Goal: Information Seeking & Learning: Check status

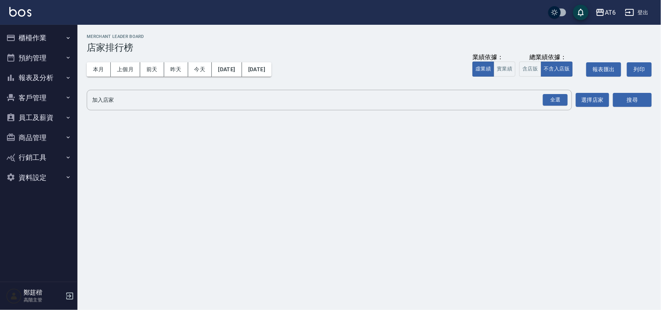
click at [22, 10] on img at bounding box center [20, 12] width 22 height 10
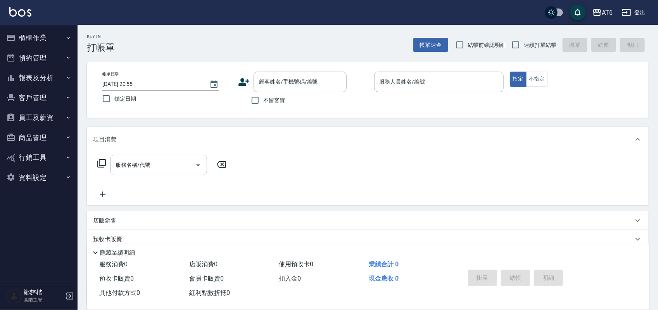
click at [128, 107] on label "鎖定日期" at bounding box center [161, 99] width 127 height 16
click at [114, 107] on input "鎖定日期" at bounding box center [106, 99] width 16 height 16
checkbox input "true"
click at [272, 102] on span "不留客資" at bounding box center [274, 100] width 22 height 8
click at [263, 102] on input "不留客資" at bounding box center [255, 100] width 16 height 16
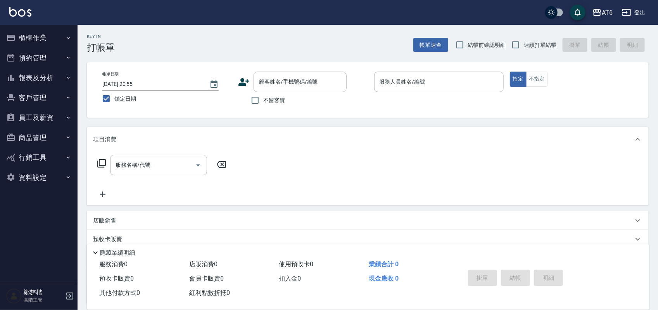
checkbox input "true"
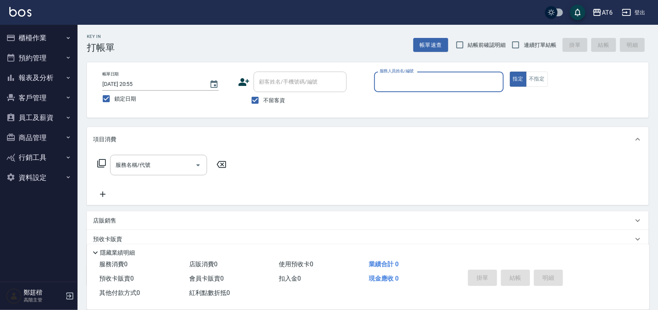
click at [536, 51] on label "連續打單結帳" at bounding box center [531, 45] width 49 height 16
click at [523, 51] on input "連續打單結帳" at bounding box center [515, 45] width 16 height 16
checkbox input "true"
click at [466, 84] on input "服務人員姓名/編號" at bounding box center [438, 82] width 122 height 14
type input "2"
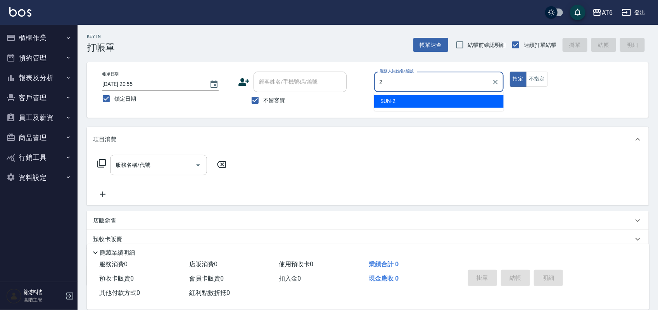
type button "true"
type input "SUN-2"
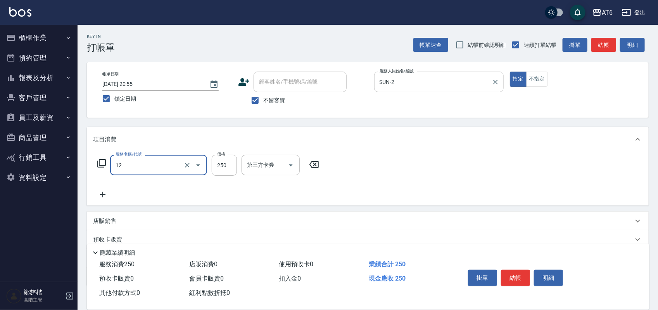
type input "精油洗髮(12)"
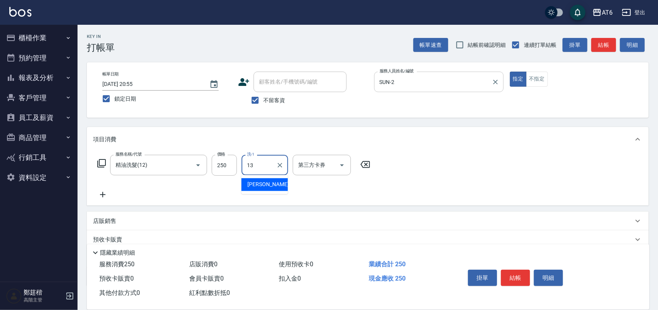
type input "阿修-13"
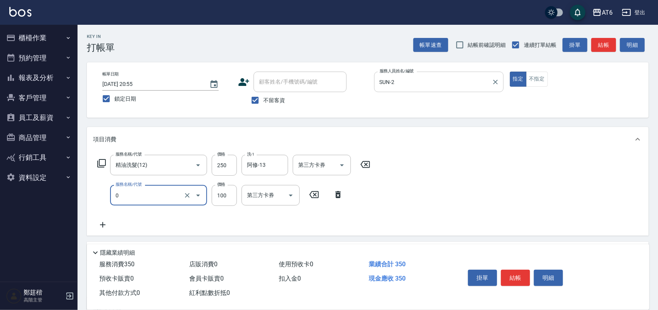
type input "剪髮(0)"
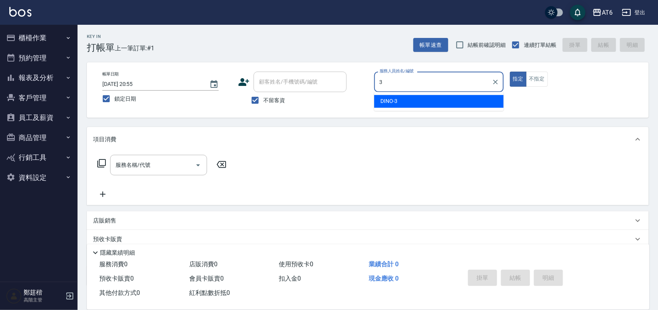
type input "DINO-3"
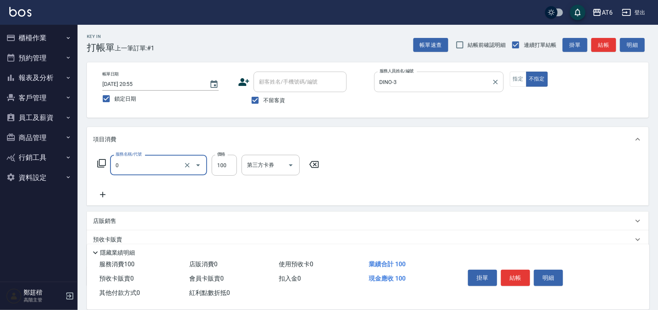
type input "剪髮(0)"
type input "180"
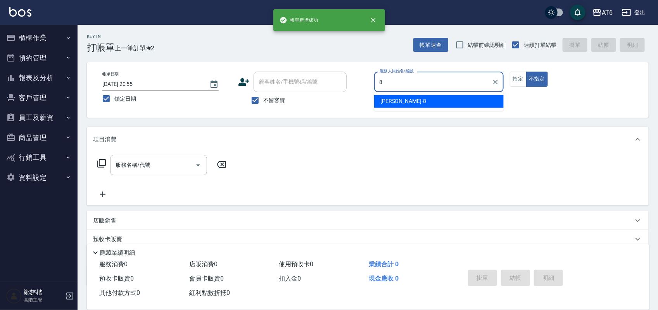
type input "8"
type button "false"
type input "[PERSON_NAME]-8"
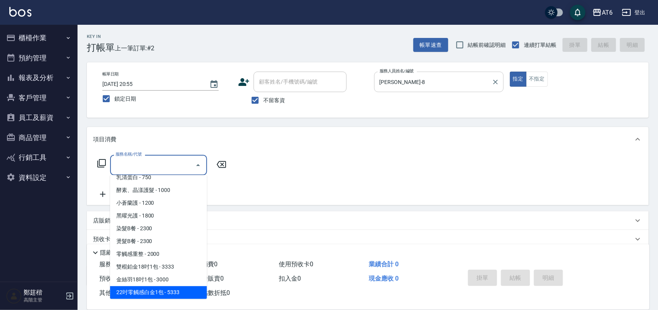
scroll to position [134, 0]
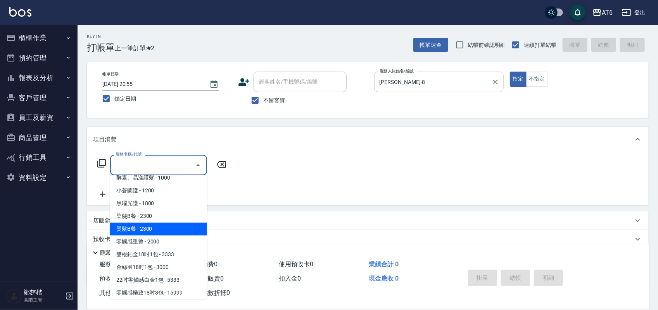
type input "燙髮B餐(43)"
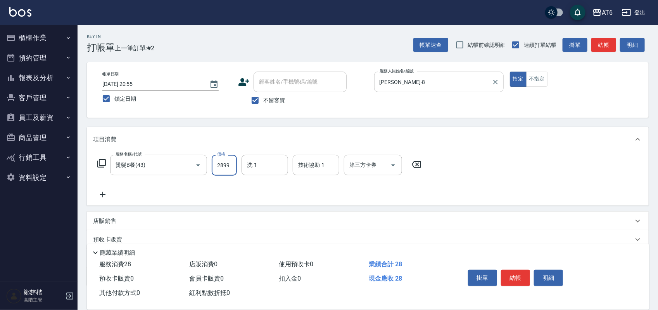
type input "2899"
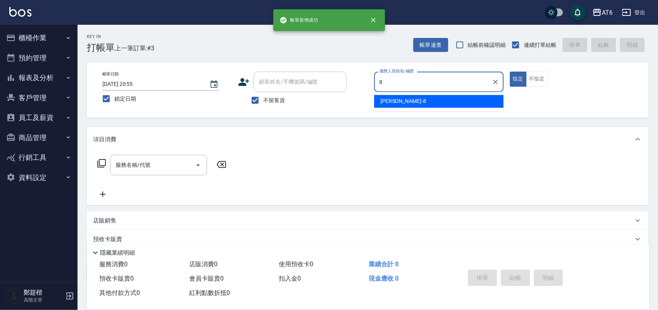
type input "[PERSON_NAME]-8"
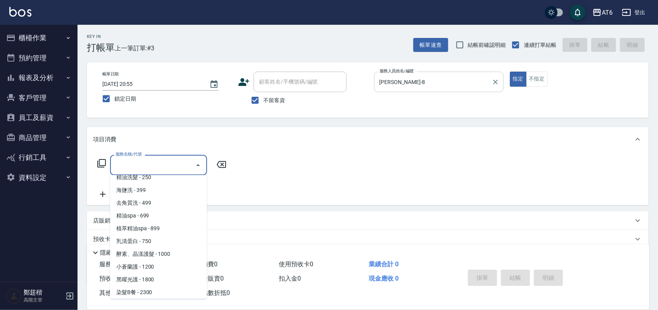
scroll to position [71, 0]
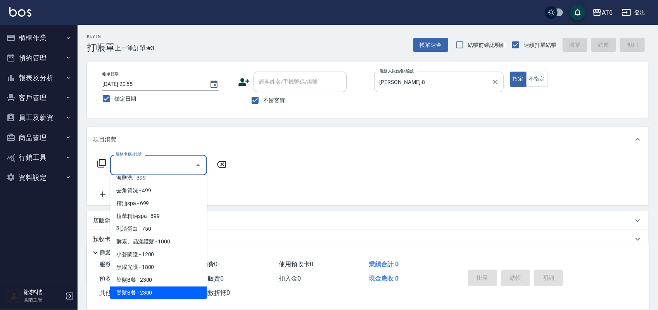
type input "燙髮B餐(43)"
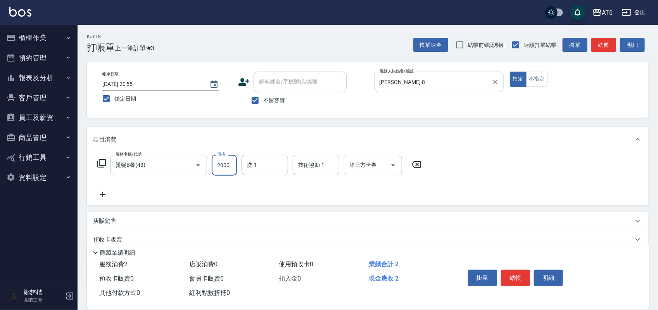
type input "2000"
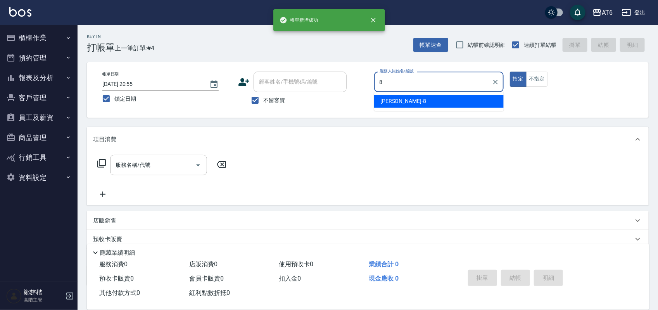
type input "[PERSON_NAME]-8"
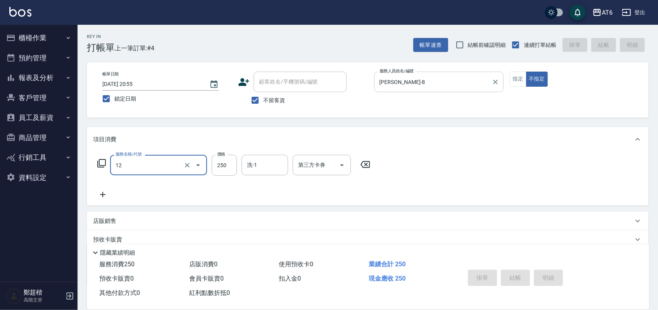
type input "12"
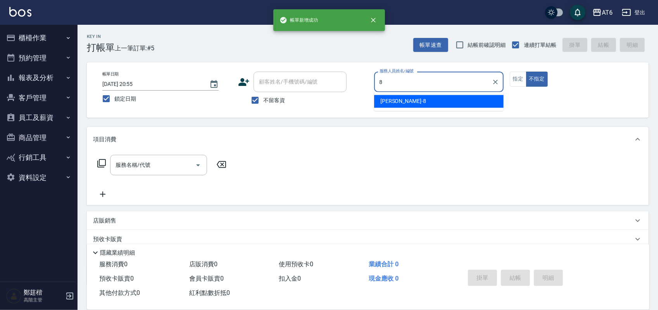
type input "[PERSON_NAME]-8"
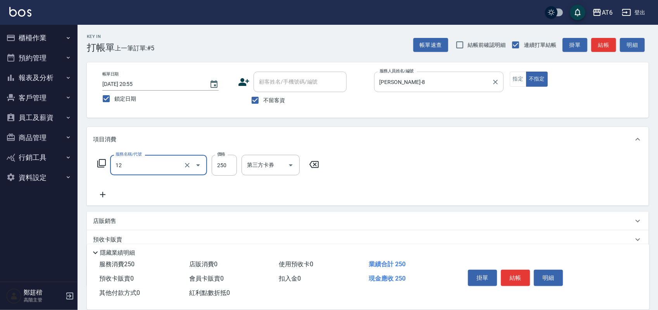
type input "精油洗髮(12)"
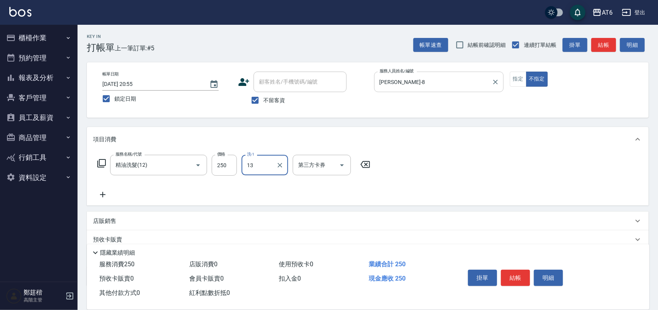
type input "阿修-13"
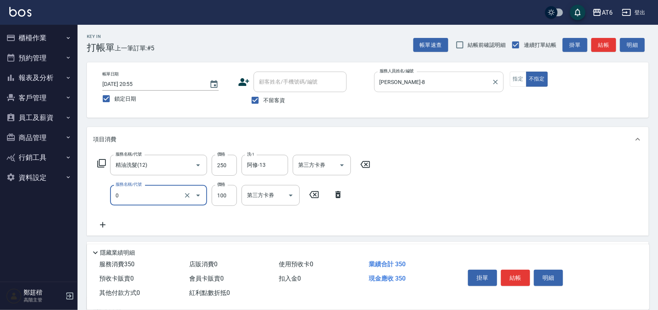
type input "剪髮(0)"
type input "130"
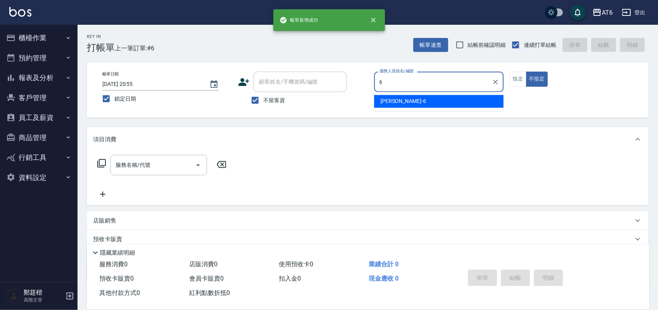
type input "[PERSON_NAME]-6"
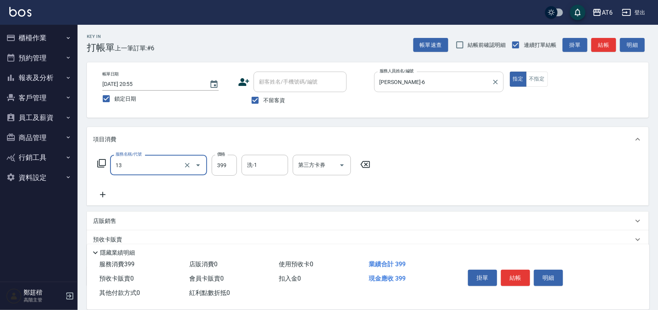
type input "海鹽洗(13)"
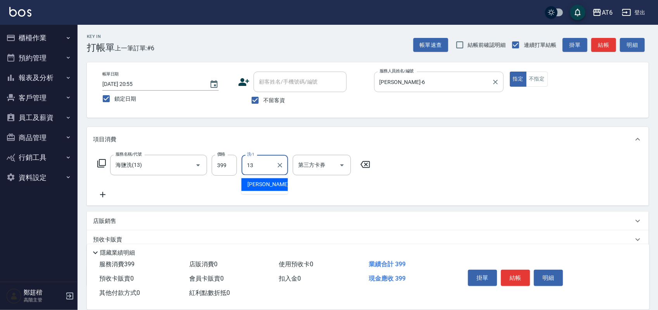
type input "阿修-13"
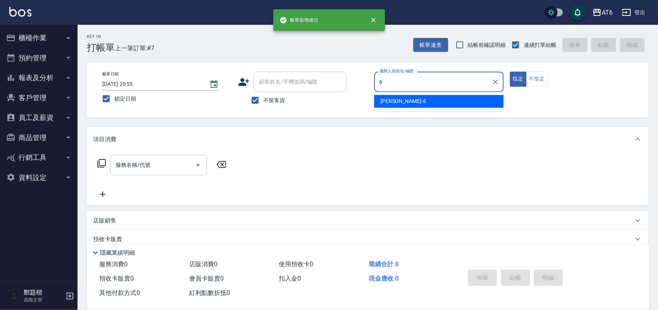
type input "[PERSON_NAME]-6"
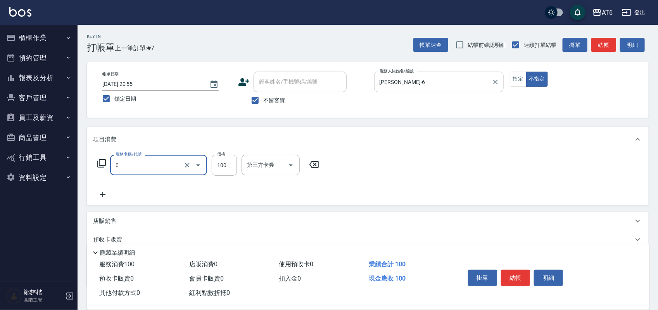
type input "剪髮(0)"
type input "180"
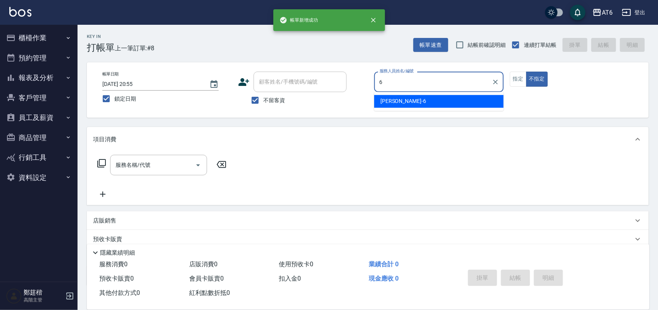
type input "[PERSON_NAME]-6"
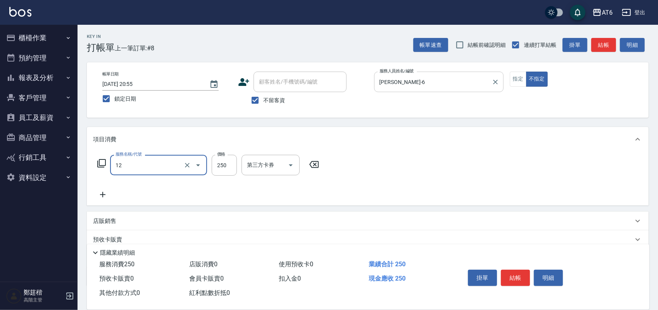
type input "精油洗髮(12)"
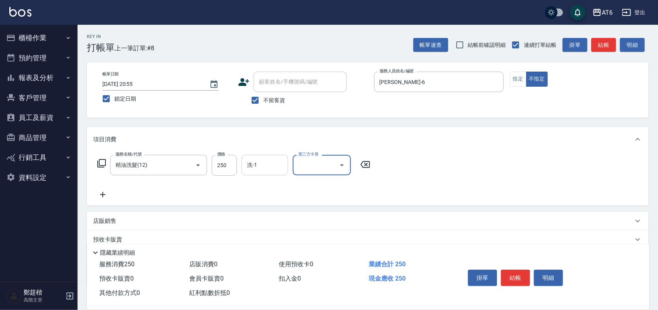
click at [245, 169] on input "洗-1" at bounding box center [265, 165] width 40 height 14
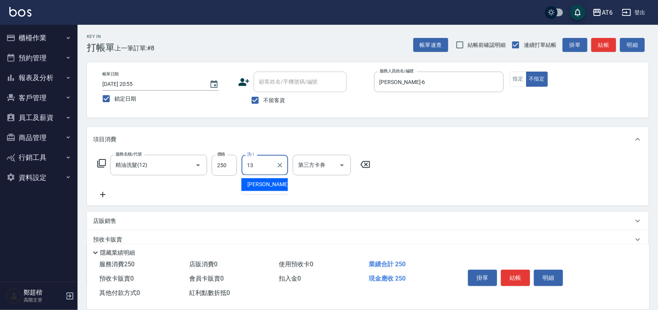
type input "阿修-13"
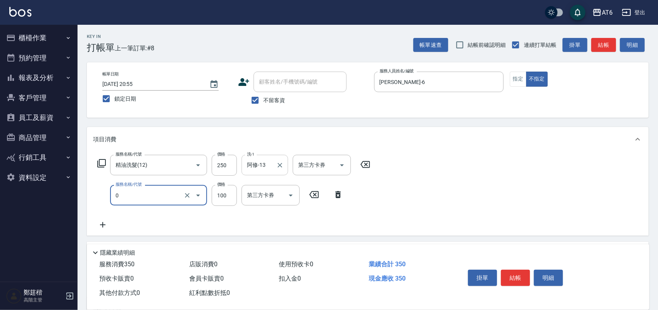
type input "剪髮(0)"
type input "130"
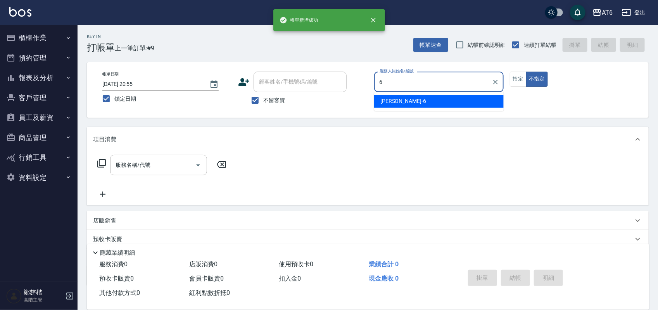
type input "[PERSON_NAME]-6"
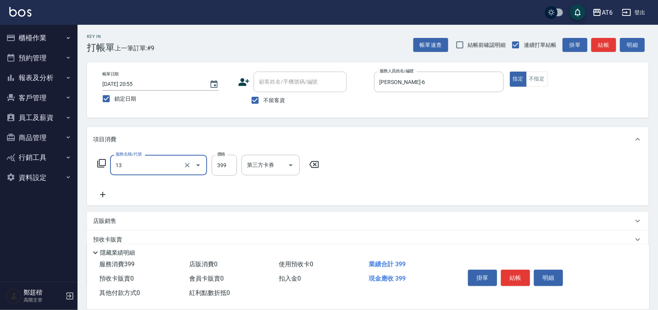
type input "海鹽洗(13)"
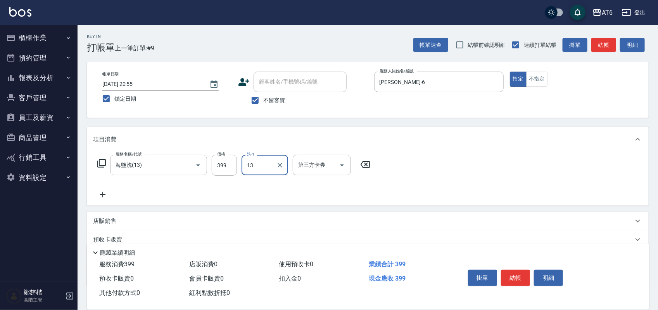
type input "阿修-13"
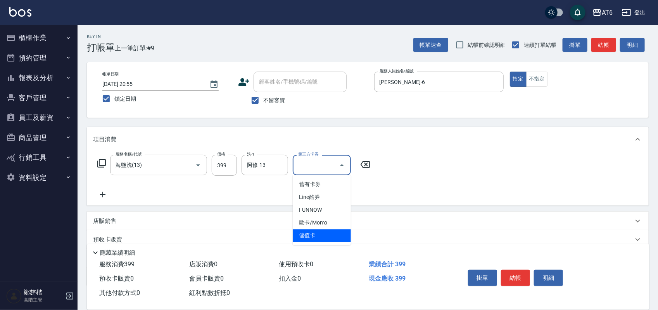
type input "儲值卡"
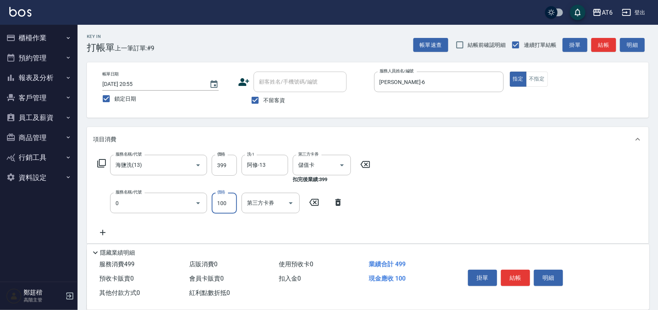
type input "剪髮(0)"
type input "50"
type input "儲值卡"
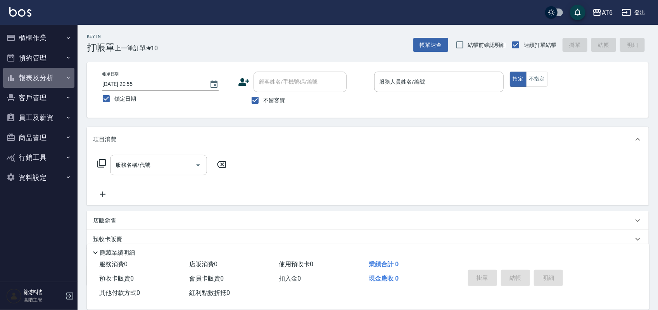
click at [62, 77] on button "報表及分析" at bounding box center [38, 78] width 71 height 20
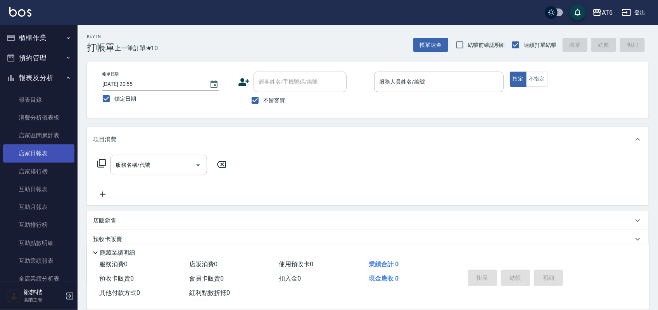
click at [45, 159] on link "店家日報表" at bounding box center [38, 154] width 71 height 18
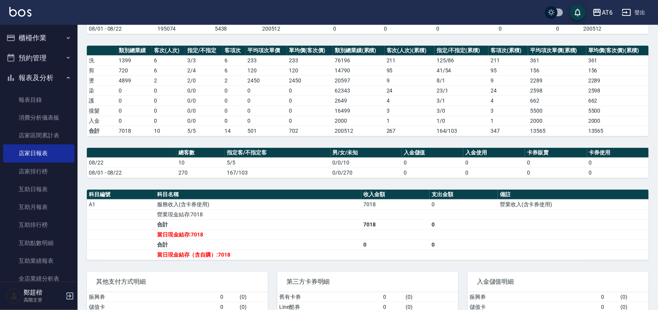
scroll to position [97, 0]
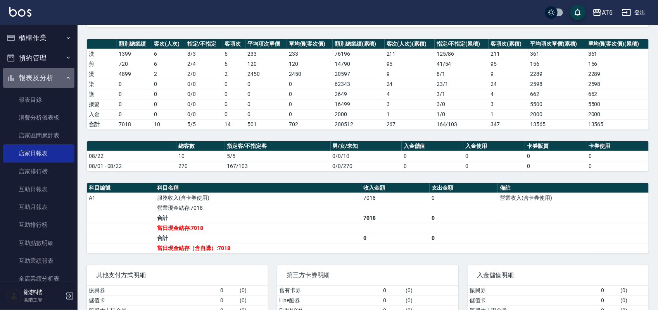
click at [59, 77] on button "報表及分析" at bounding box center [38, 78] width 71 height 20
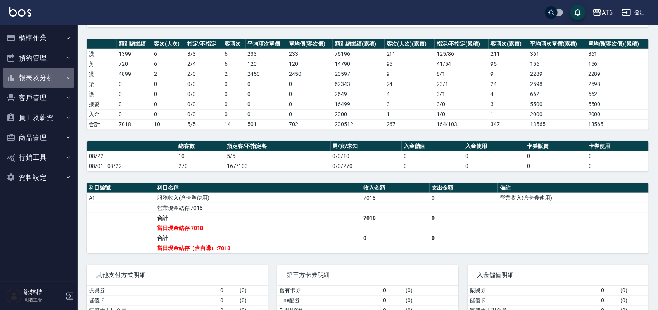
click at [59, 77] on button "報表及分析" at bounding box center [38, 78] width 71 height 20
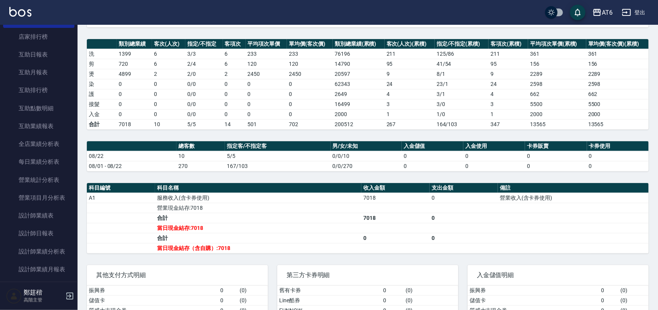
scroll to position [145, 0]
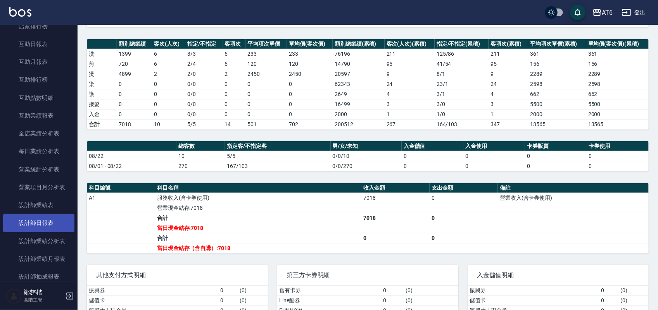
drag, startPoint x: 46, startPoint y: 212, endPoint x: 49, endPoint y: 219, distance: 7.3
click at [41, 215] on link "設計師日報表" at bounding box center [38, 223] width 71 height 18
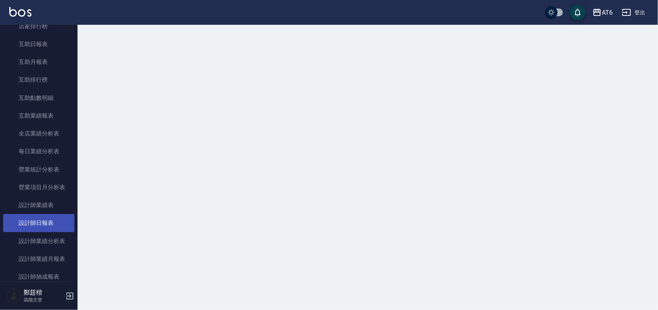
click at [49, 219] on link "設計師日報表" at bounding box center [38, 223] width 71 height 18
click at [49, 215] on link "設計師日報表" at bounding box center [38, 223] width 71 height 18
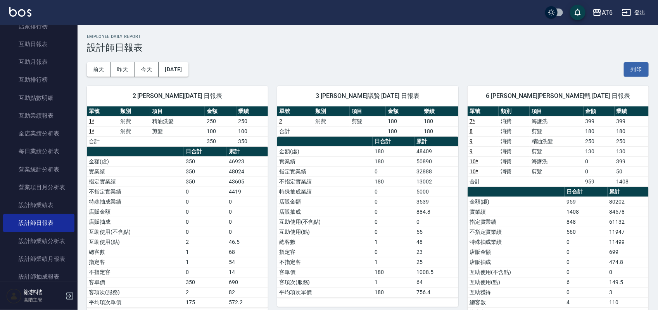
drag, startPoint x: 400, startPoint y: 6, endPoint x: 425, endPoint y: 10, distance: 25.6
drag, startPoint x: 425, startPoint y: 10, endPoint x: 415, endPoint y: 12, distance: 10.3
click at [415, 12] on div "AT6 登出" at bounding box center [329, 12] width 658 height 25
click at [176, 69] on button "[DATE]" at bounding box center [172, 69] width 29 height 14
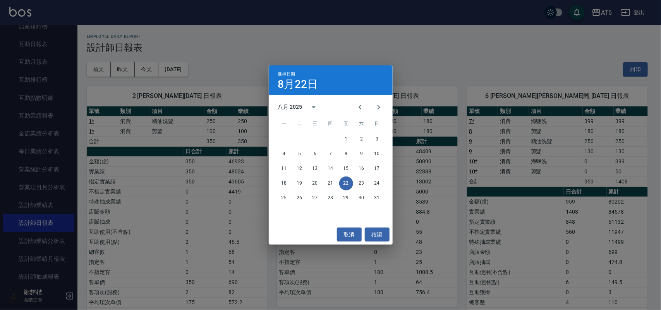
drag, startPoint x: 355, startPoint y: 103, endPoint x: 350, endPoint y: 85, distance: 18.1
click at [350, 85] on div "8月22日" at bounding box center [330, 84] width 105 height 9
click at [373, 107] on button "Next month" at bounding box center [379, 107] width 19 height 19
click at [362, 107] on icon "Previous month" at bounding box center [360, 107] width 9 height 9
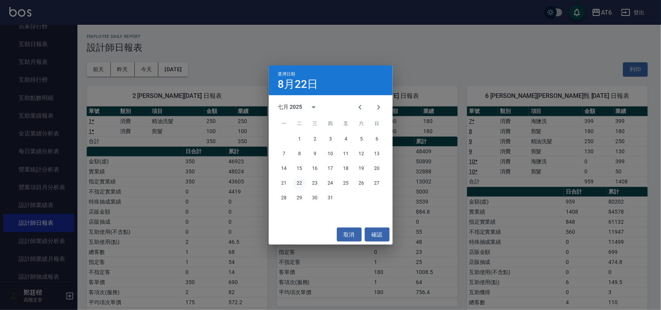
click at [299, 188] on button "22" at bounding box center [300, 184] width 14 height 14
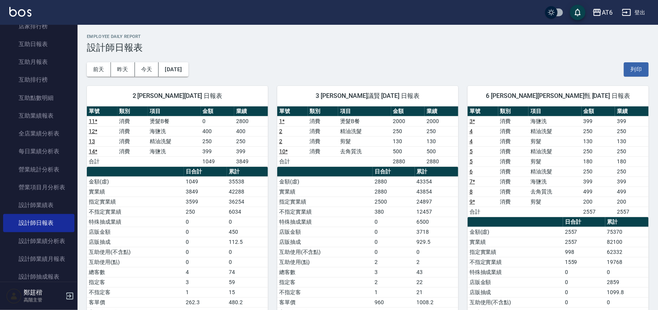
drag, startPoint x: 382, startPoint y: 57, endPoint x: 376, endPoint y: 52, distance: 8.3
click at [376, 52] on h3 "設計師日報表" at bounding box center [367, 47] width 561 height 11
drag, startPoint x: 380, startPoint y: 68, endPoint x: 279, endPoint y: 48, distance: 103.0
click at [284, 48] on h3 "設計師日報表" at bounding box center [367, 47] width 561 height 11
click at [150, 65] on button "今天" at bounding box center [147, 69] width 24 height 14
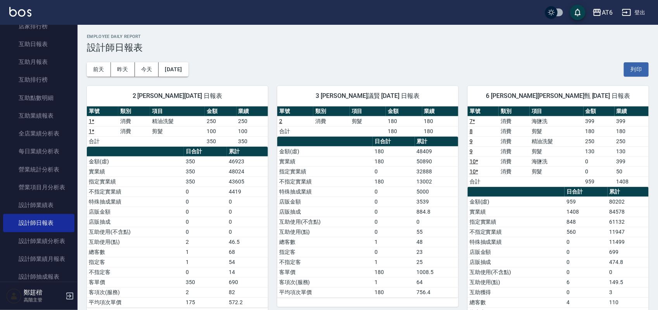
drag, startPoint x: 375, startPoint y: 54, endPoint x: 322, endPoint y: 47, distance: 53.2
click at [322, 47] on h3 "設計師日報表" at bounding box center [367, 47] width 561 height 11
click at [19, 16] on img at bounding box center [20, 12] width 22 height 10
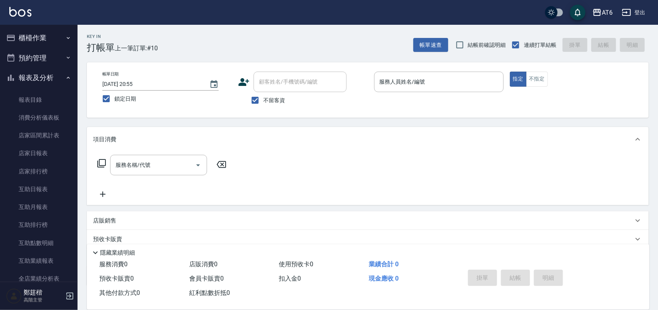
drag, startPoint x: 53, startPoint y: 171, endPoint x: 71, endPoint y: 163, distance: 18.9
click at [53, 171] on link "店家排行榜" at bounding box center [38, 172] width 71 height 18
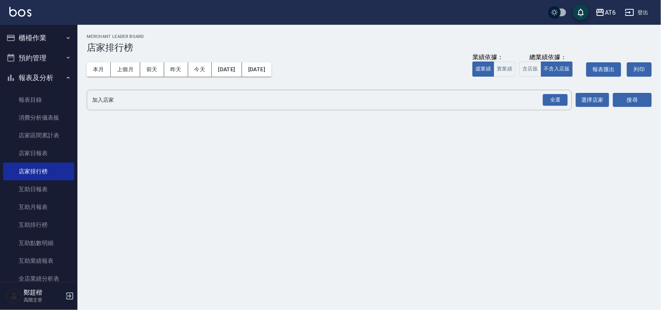
drag, startPoint x: 348, startPoint y: 40, endPoint x: 301, endPoint y: 38, distance: 46.9
click at [301, 38] on h2 "Merchant Leader Board" at bounding box center [369, 36] width 565 height 5
click at [533, 72] on button "含店販" at bounding box center [531, 69] width 22 height 15
click at [563, 103] on div "全選" at bounding box center [555, 100] width 25 height 12
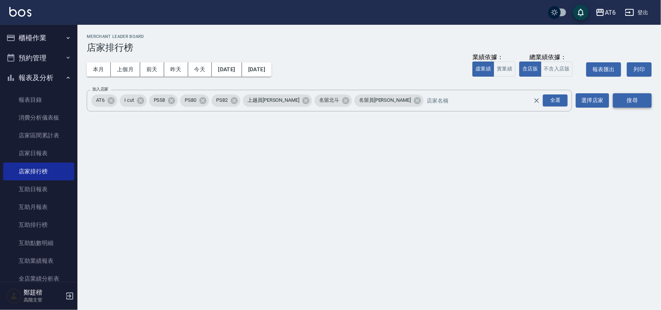
click at [649, 97] on button "搜尋" at bounding box center [632, 100] width 39 height 14
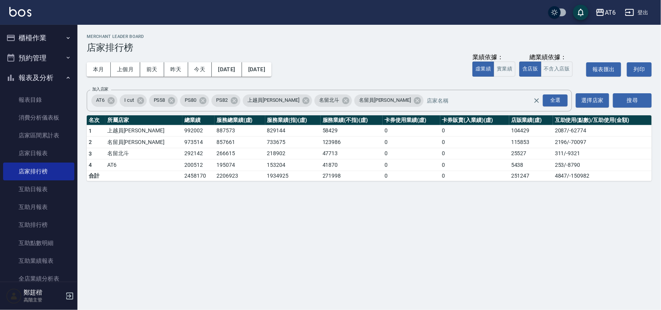
drag, startPoint x: 453, startPoint y: 31, endPoint x: 451, endPoint y: 28, distance: 4.4
drag, startPoint x: 451, startPoint y: 28, endPoint x: 343, endPoint y: 28, distance: 107.7
click at [338, 26] on div "AT6 [DATE] - [DATE] 店家排行榜 列印時間： [DATE][PHONE_NUMBER]:02 Merchant Leader Board 店…" at bounding box center [369, 108] width 584 height 166
drag, startPoint x: 410, startPoint y: 39, endPoint x: 391, endPoint y: 41, distance: 18.3
click at [391, 41] on div "Merchant Leader Board 店家排行榜" at bounding box center [369, 43] width 565 height 19
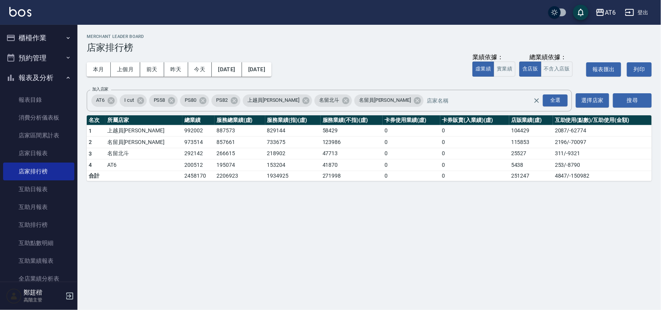
drag, startPoint x: 411, startPoint y: 37, endPoint x: 360, endPoint y: 39, distance: 51.2
click at [363, 39] on div "Merchant Leader Board 店家排行榜" at bounding box center [369, 43] width 565 height 19
click at [229, 65] on button "[DATE]" at bounding box center [227, 69] width 30 height 14
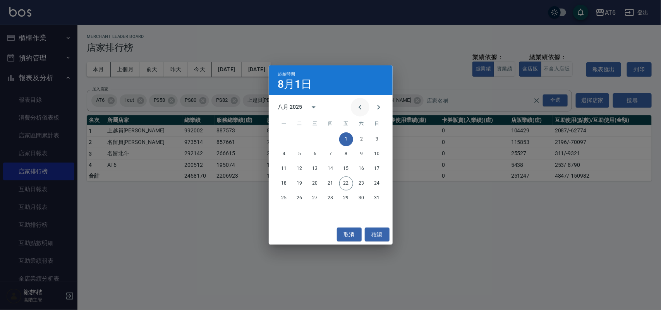
click at [363, 109] on button "Previous month" at bounding box center [360, 107] width 19 height 19
click at [299, 137] on button "1" at bounding box center [300, 140] width 14 height 14
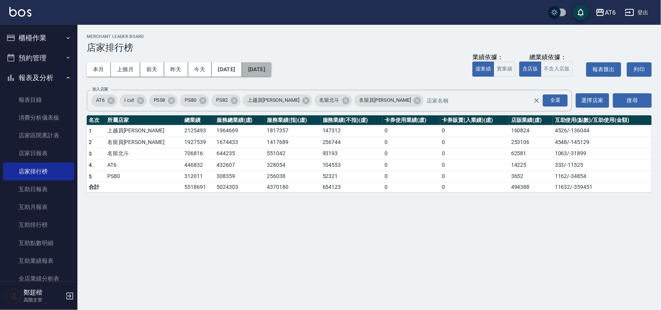
click at [272, 70] on button "[DATE]" at bounding box center [256, 69] width 29 height 14
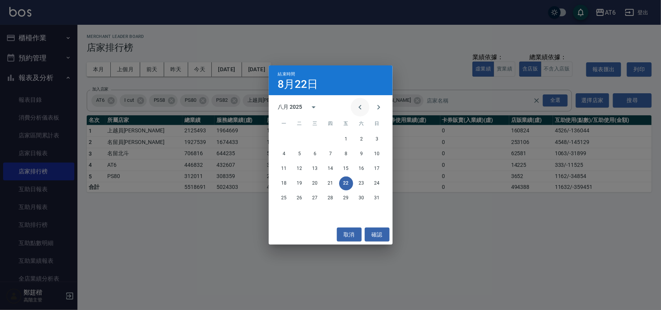
click at [363, 112] on icon "Previous month" at bounding box center [360, 107] width 9 height 9
click at [297, 179] on button "22" at bounding box center [300, 184] width 14 height 14
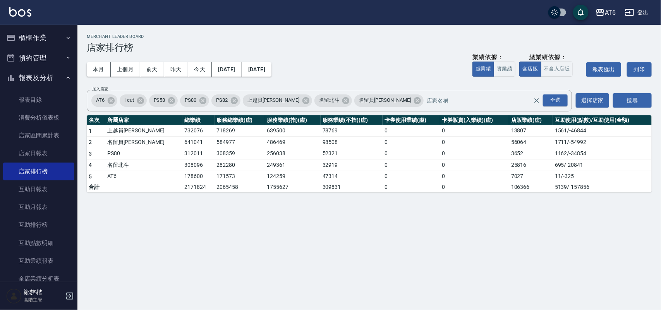
drag, startPoint x: 428, startPoint y: 47, endPoint x: 349, endPoint y: 34, distance: 79.7
click at [349, 34] on h2 "Merchant Leader Board" at bounding box center [369, 36] width 565 height 5
drag, startPoint x: 281, startPoint y: 55, endPoint x: 221, endPoint y: 45, distance: 60.6
click at [221, 45] on h3 "店家排行榜" at bounding box center [369, 47] width 565 height 11
click at [31, 80] on button "報表及分析" at bounding box center [38, 78] width 71 height 20
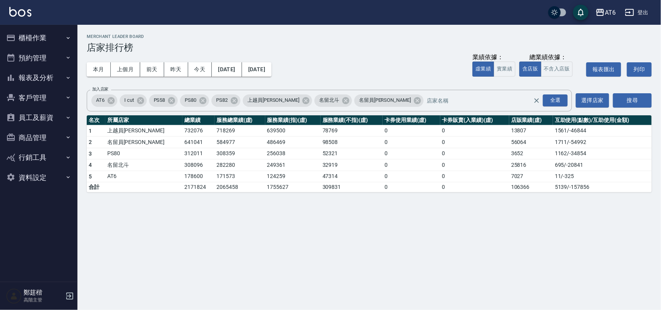
click at [21, 17] on link at bounding box center [20, 12] width 22 height 11
